Goal: Navigation & Orientation: Find specific page/section

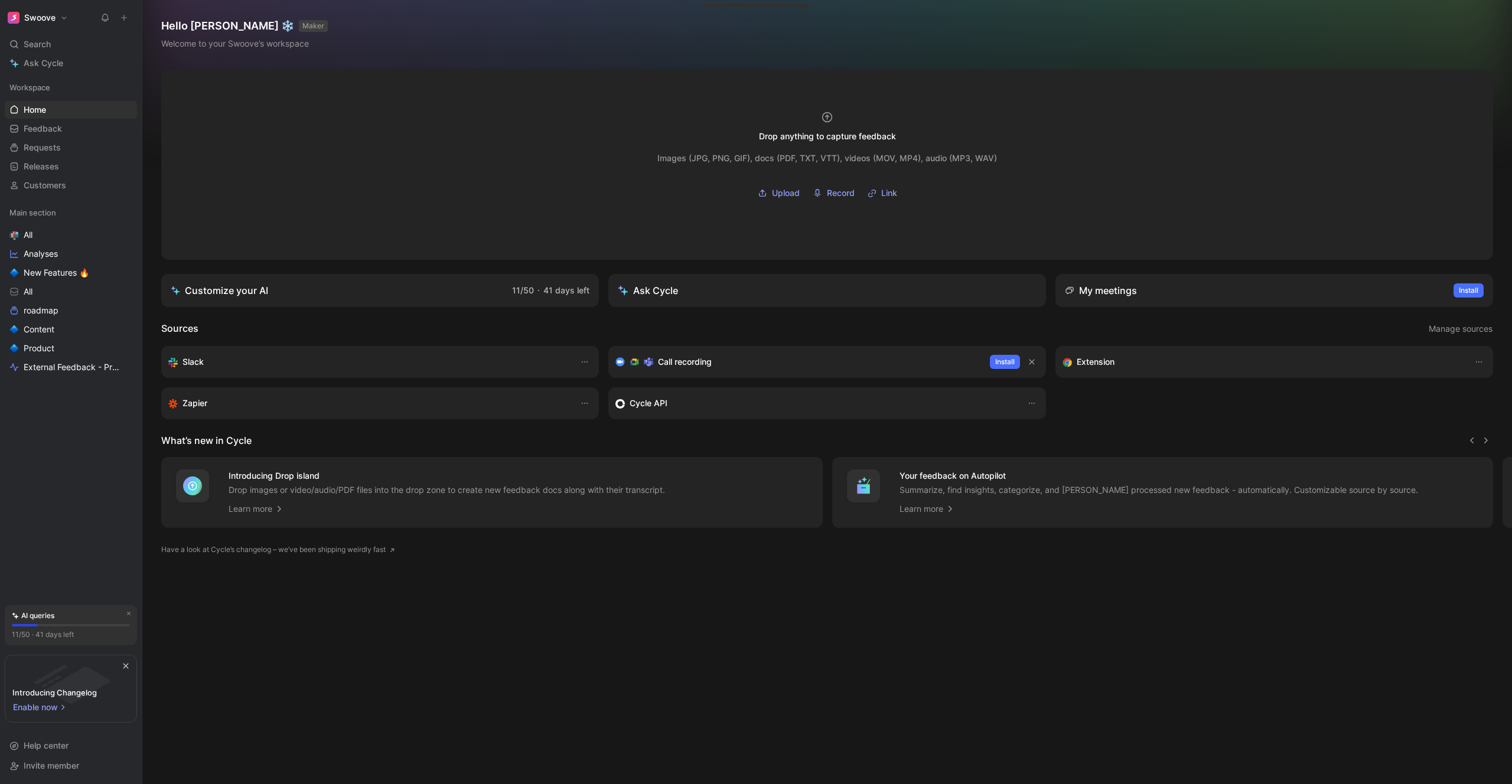
click at [53, 17] on h1 "Swoove" at bounding box center [40, 18] width 31 height 11
click at [221, 120] on div at bounding box center [756, 392] width 1512 height 784
click at [68, 16] on button "Swoove" at bounding box center [38, 18] width 66 height 17
click at [74, 75] on div "Account settings" at bounding box center [80, 76] width 145 height 19
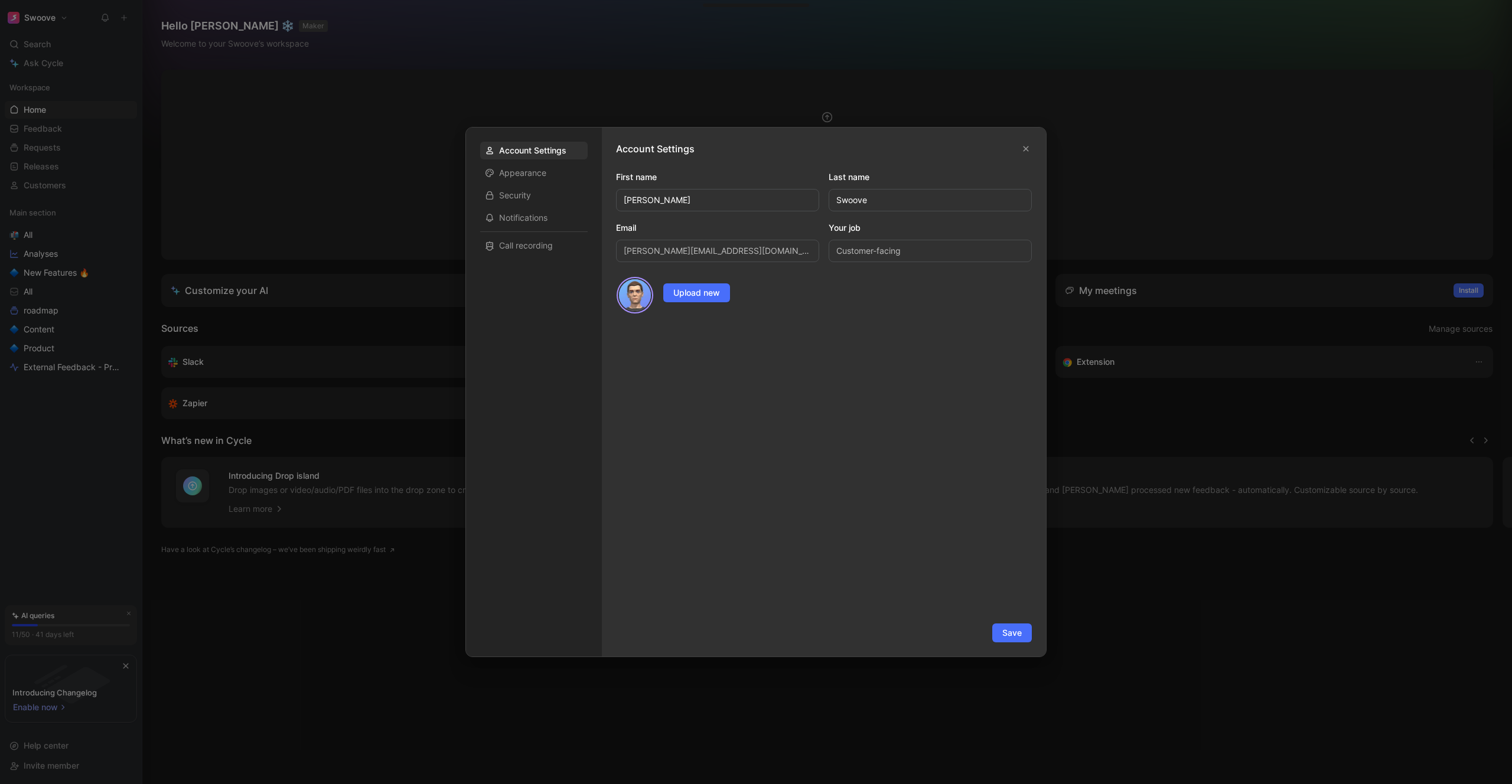
click at [901, 250] on input "Customer-facing" at bounding box center [930, 250] width 203 height 22
click at [1026, 150] on icon "button" at bounding box center [1026, 148] width 7 height 7
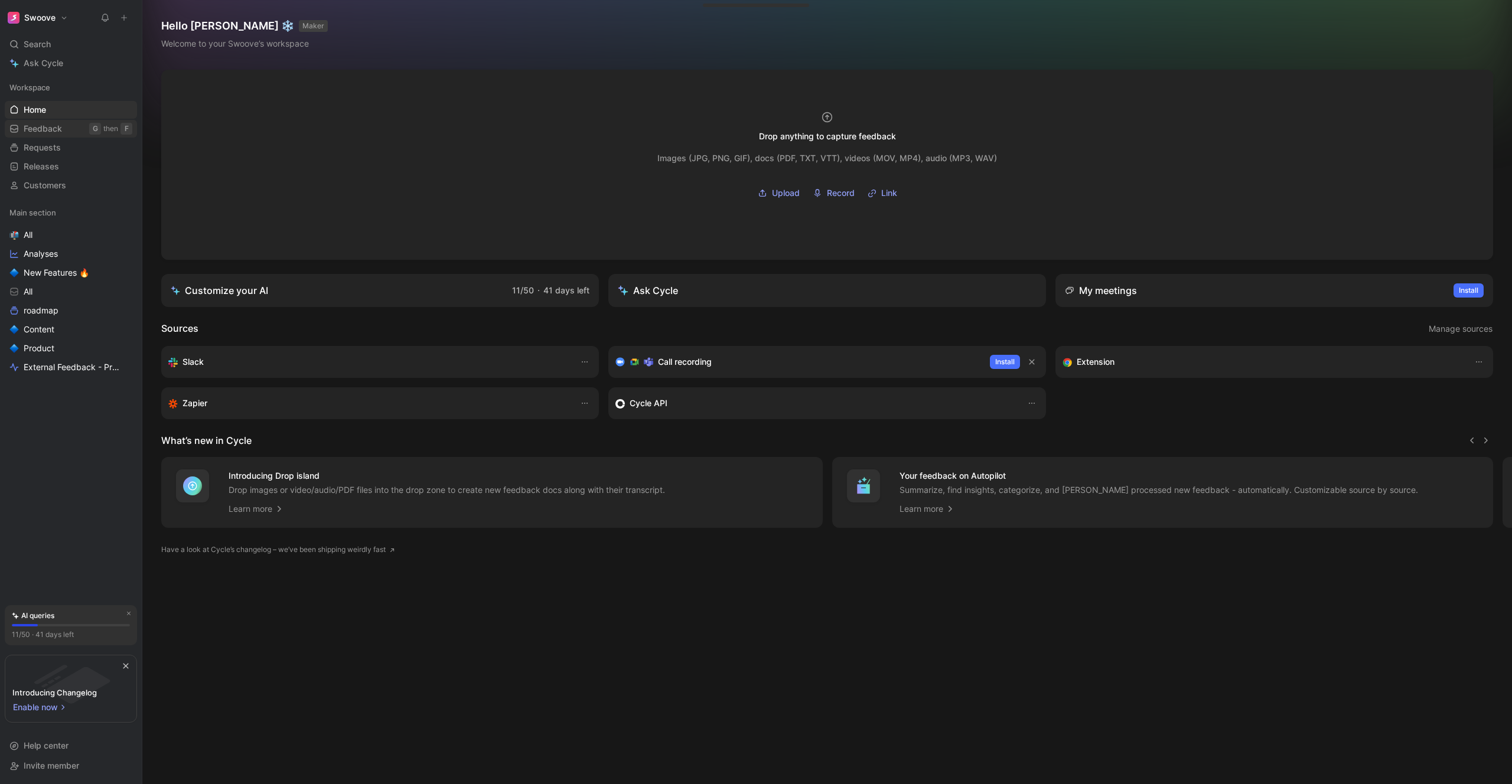
click at [65, 133] on link "Feedback G then F" at bounding box center [71, 129] width 132 height 18
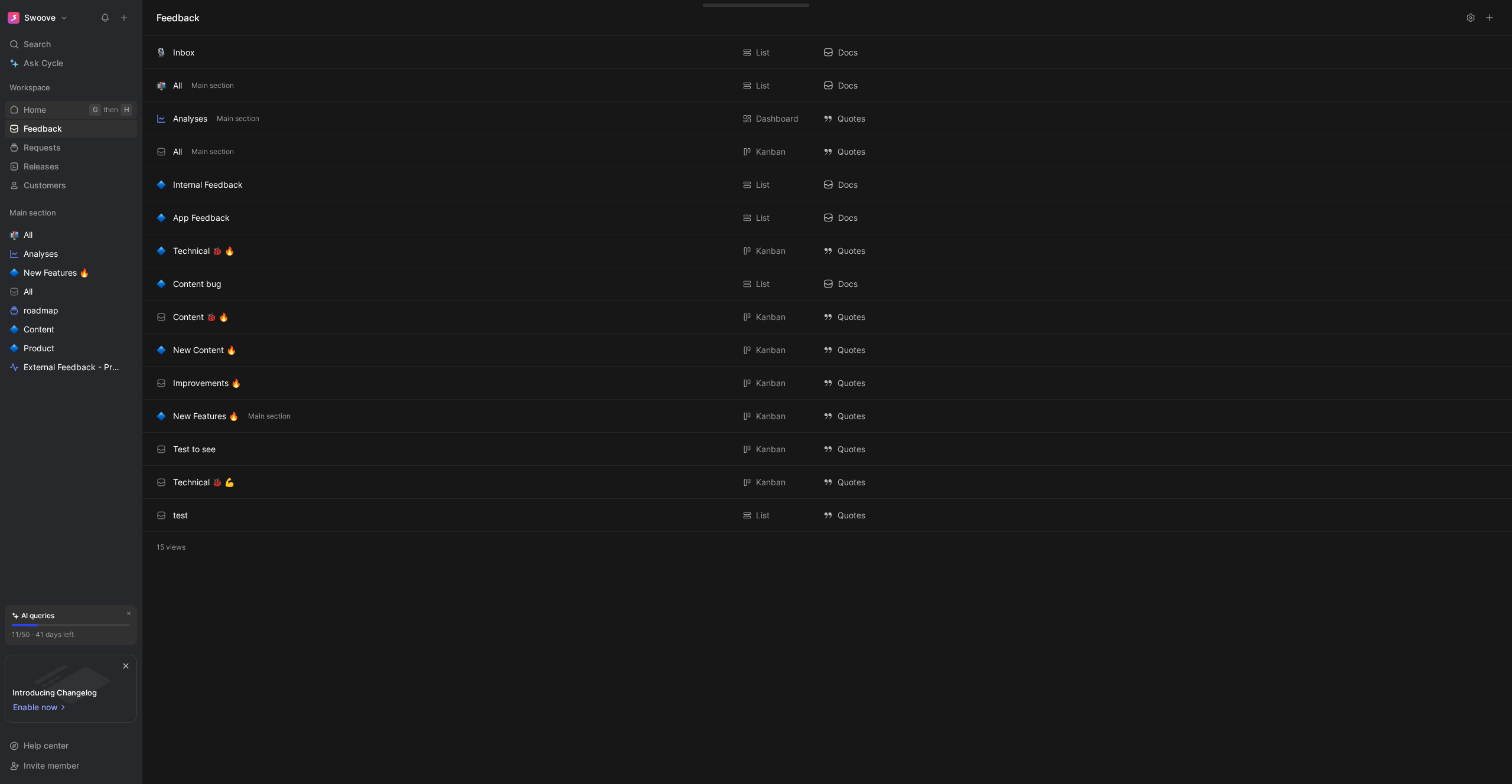
click at [45, 107] on span "Home" at bounding box center [34, 110] width 22 height 12
